Goal: Transaction & Acquisition: Download file/media

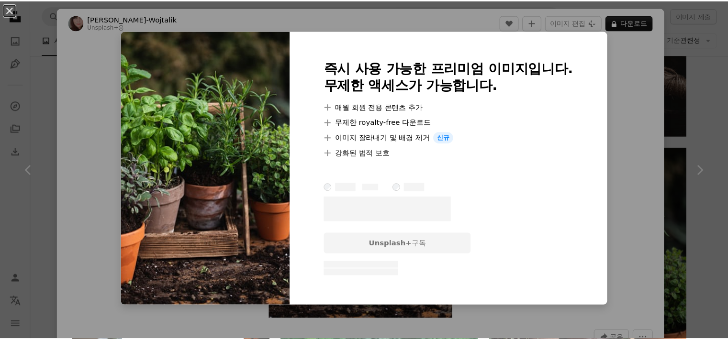
scroll to position [0, 108]
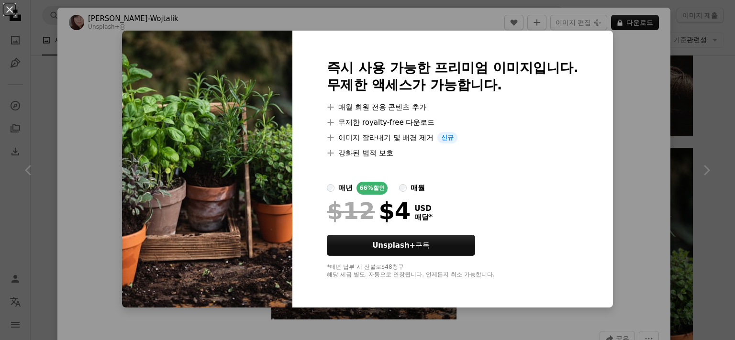
click at [690, 129] on div "An X shape 즉시 사용 가능한 프리미엄 이미지입니다. 무제한 액세스가 가능합니다. A plus sign 매월 회원 전용 콘텐츠 추가 A…" at bounding box center [367, 170] width 735 height 340
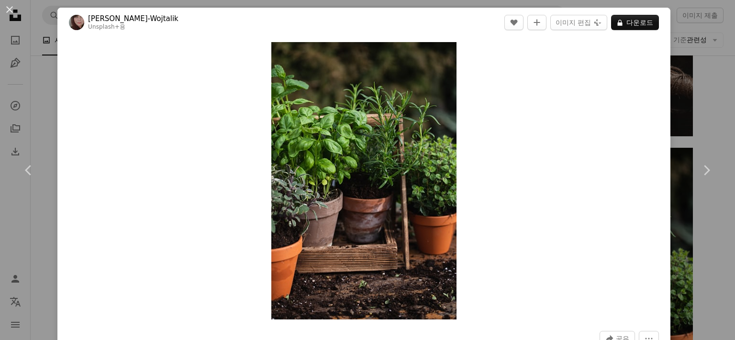
click at [713, 112] on div "An X shape Chevron left Chevron right [PERSON_NAME]-Wojtalik Unsplash+ 용 A hear…" at bounding box center [367, 170] width 735 height 340
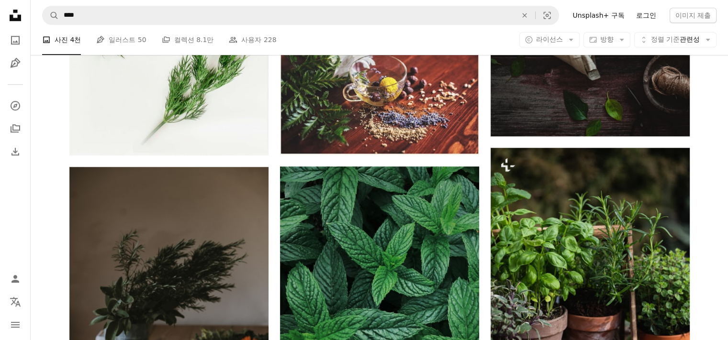
click at [641, 17] on link "로그인" at bounding box center [646, 15] width 32 height 15
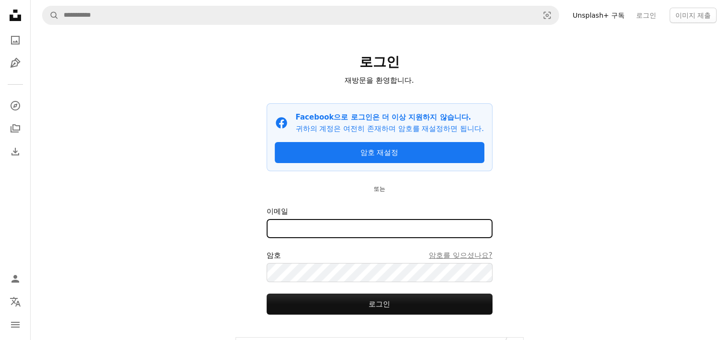
click at [332, 238] on input "이메일" at bounding box center [379, 228] width 226 height 19
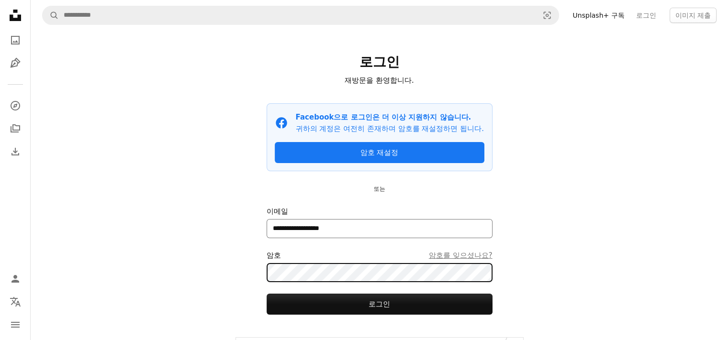
click at [266, 294] on button "로그인" at bounding box center [379, 304] width 226 height 21
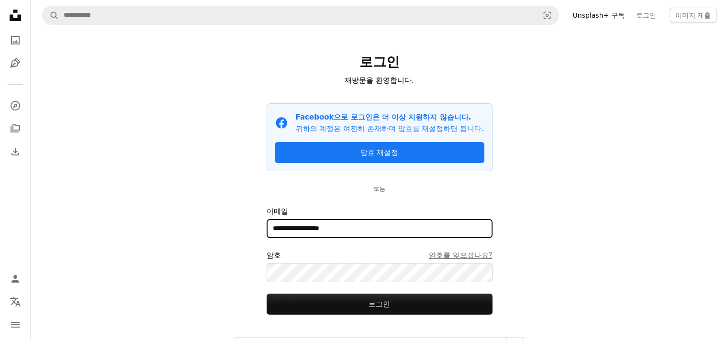
drag, startPoint x: 356, startPoint y: 239, endPoint x: 299, endPoint y: 245, distance: 57.8
click at [299, 238] on input "**********" at bounding box center [379, 228] width 226 height 19
type input "**********"
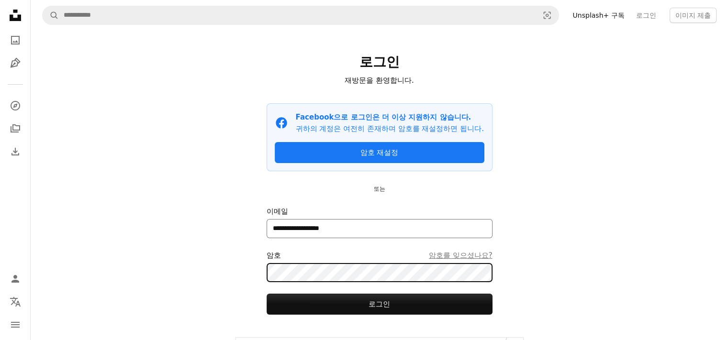
click at [266, 294] on button "로그인" at bounding box center [379, 304] width 226 height 21
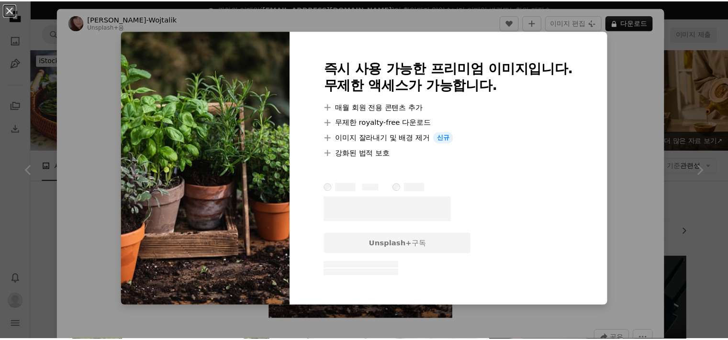
scroll to position [766, 0]
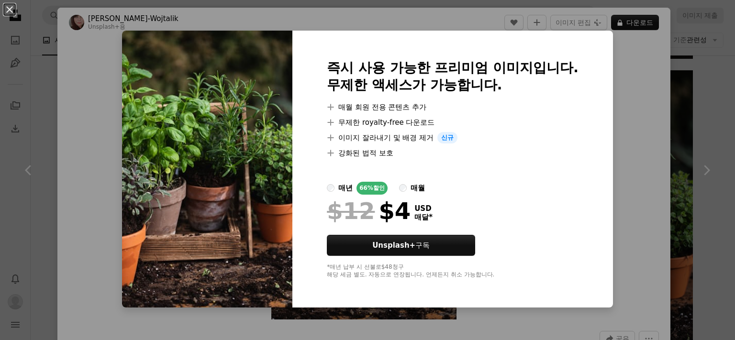
click at [702, 197] on div "An X shape 즉시 사용 가능한 프리미엄 이미지입니다. 무제한 액세스가 가능합니다. A plus sign 매월 회원 전용 콘텐츠 추가 A…" at bounding box center [367, 170] width 735 height 340
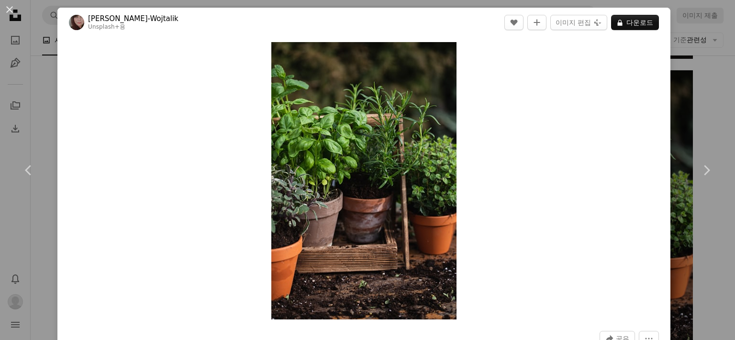
click at [710, 89] on div "An X shape Chevron left Chevron right [PERSON_NAME]-Wojtalik Unsplash+ 용 A hear…" at bounding box center [367, 170] width 735 height 340
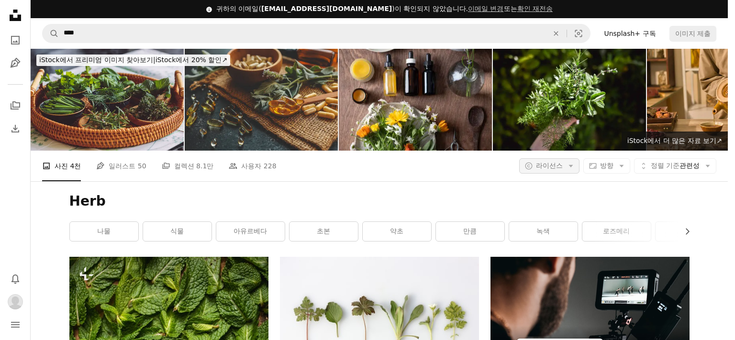
click at [544, 162] on span "라이선스" at bounding box center [549, 166] width 27 height 8
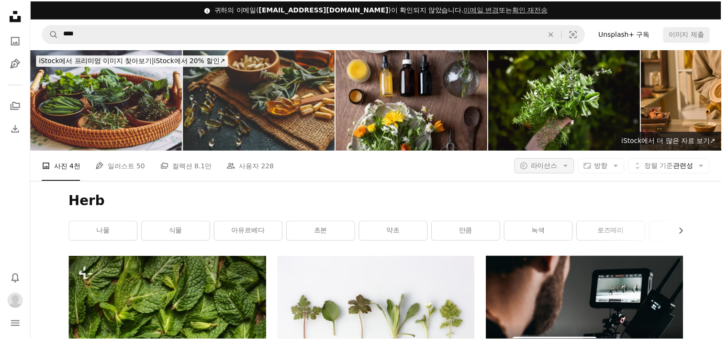
scroll to position [287, 0]
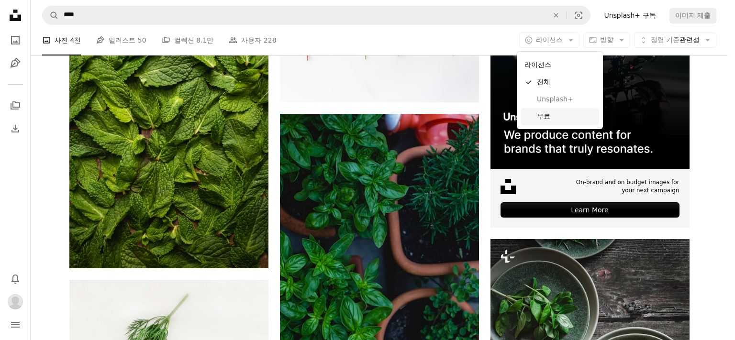
click at [546, 118] on span "무료" at bounding box center [566, 117] width 58 height 10
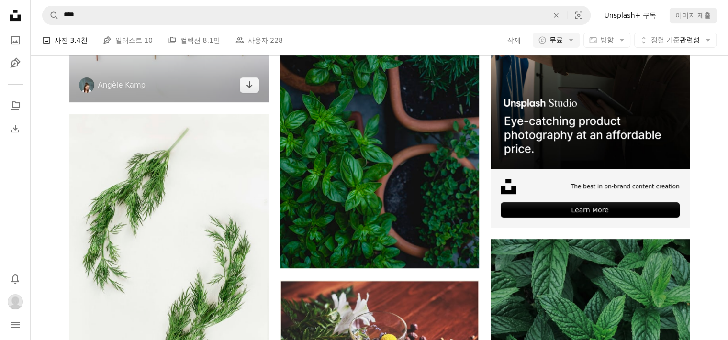
scroll to position [191, 0]
click at [193, 102] on img at bounding box center [168, 36] width 199 height 133
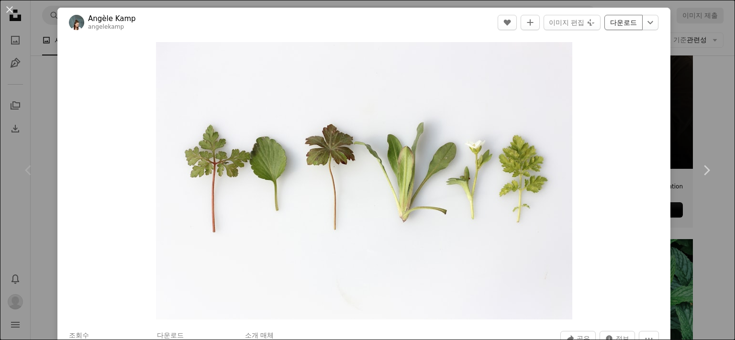
click at [625, 24] on link "다운로드" at bounding box center [623, 22] width 38 height 15
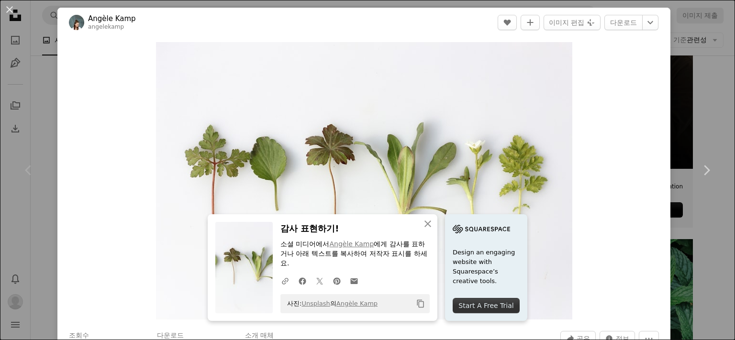
click at [687, 89] on div "An X shape Chevron left Chevron right Angèle Kamp angelekamp A heart A plus sig…" at bounding box center [367, 170] width 735 height 340
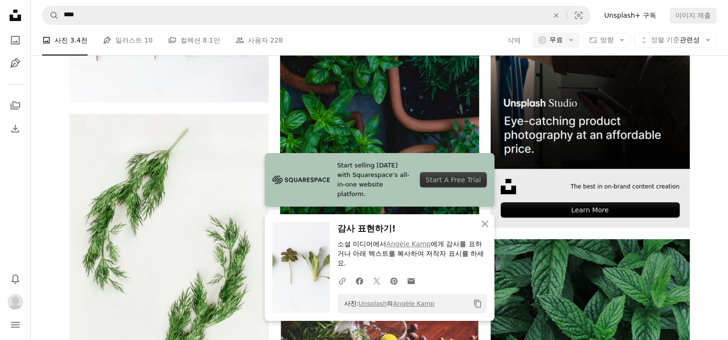
scroll to position [431, 0]
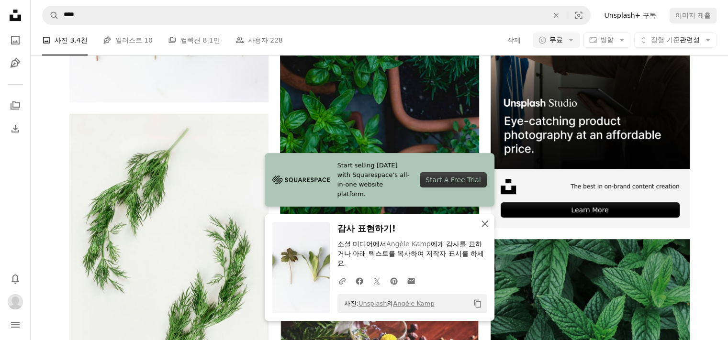
click at [477, 230] on button "An X shape 닫기" at bounding box center [484, 223] width 19 height 19
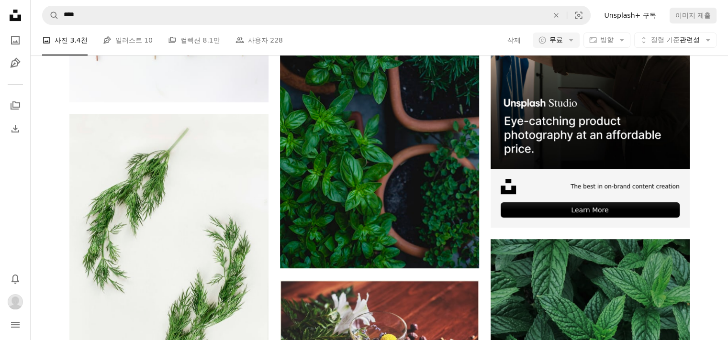
scroll to position [1866, 0]
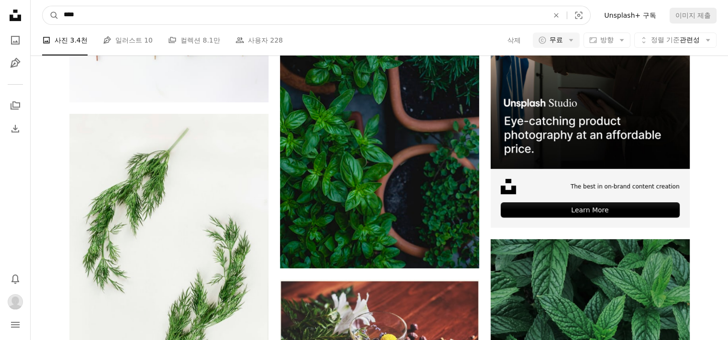
click at [109, 17] on input "****" at bounding box center [302, 15] width 487 height 18
drag, startPoint x: 109, startPoint y: 17, endPoint x: 44, endPoint y: 28, distance: 66.4
click at [44, 28] on nav "A magnifying glass **** An X shape Visual search Filters Unsplash+ 구독 이미지 제출" at bounding box center [379, 15] width 697 height 31
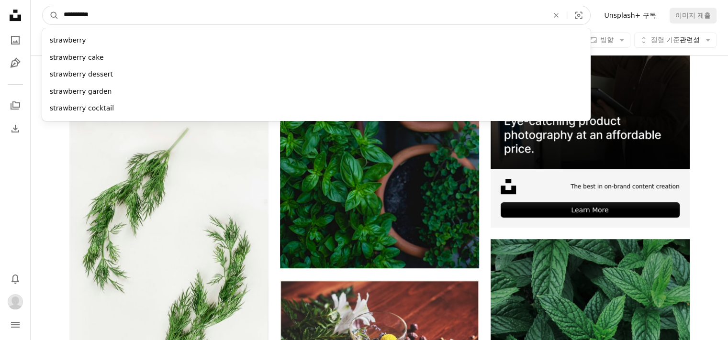
type input "**********"
click at [43, 6] on button "A magnifying glass" at bounding box center [51, 15] width 16 height 18
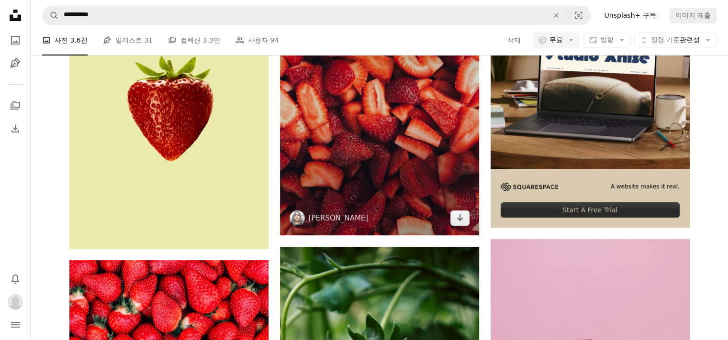
scroll to position [191, 0]
click at [322, 194] on img at bounding box center [379, 103] width 199 height 266
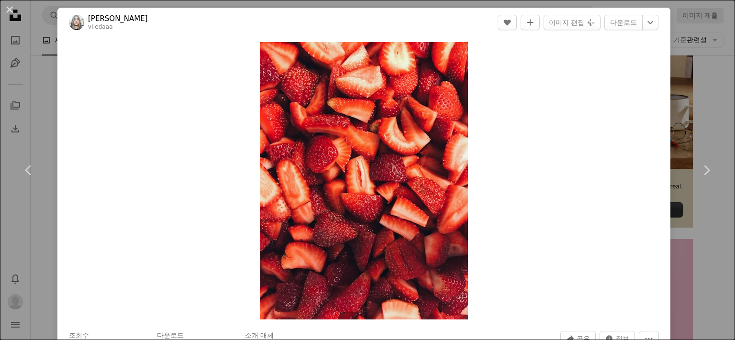
click at [44, 101] on div "An X shape Chevron left Chevron right Merve Aydın viledaaa A heart A plus sign …" at bounding box center [367, 170] width 735 height 340
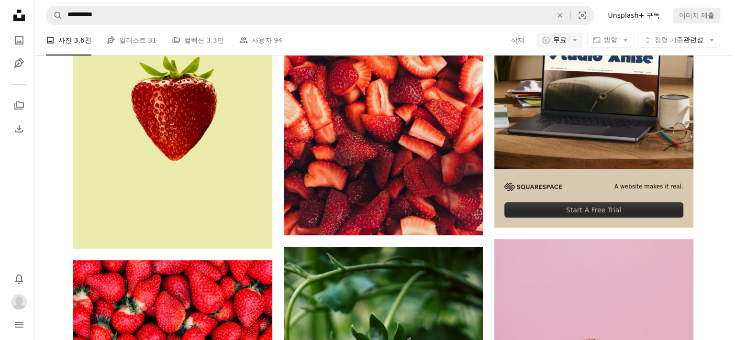
scroll to position [861, 0]
